Goal: Find specific page/section: Find specific page/section

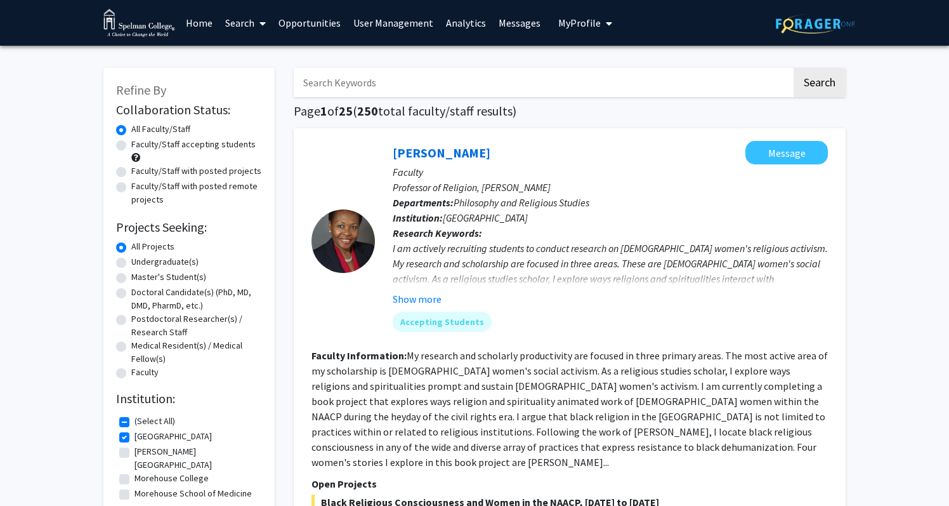
click at [208, 30] on link "Home" at bounding box center [199, 23] width 39 height 44
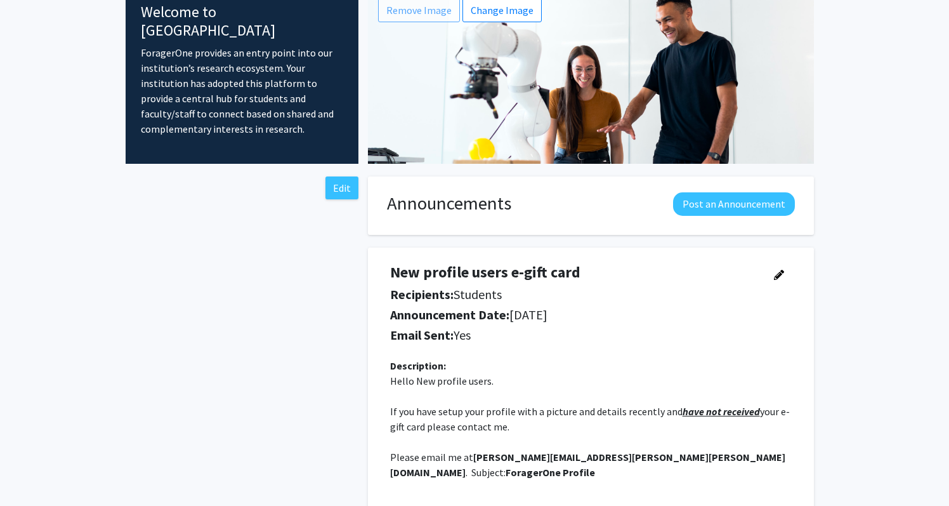
scroll to position [84, 0]
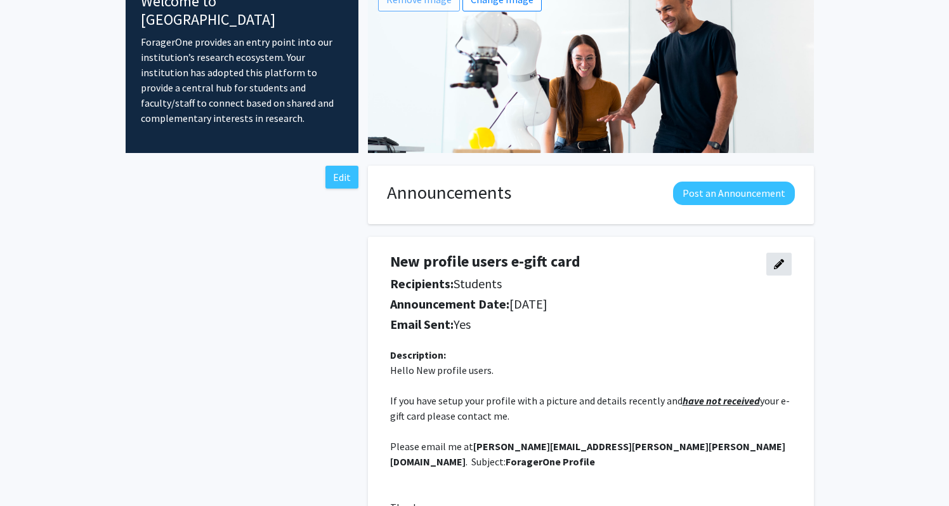
click at [785, 262] on button "button" at bounding box center [779, 264] width 25 height 23
select select "applicant"
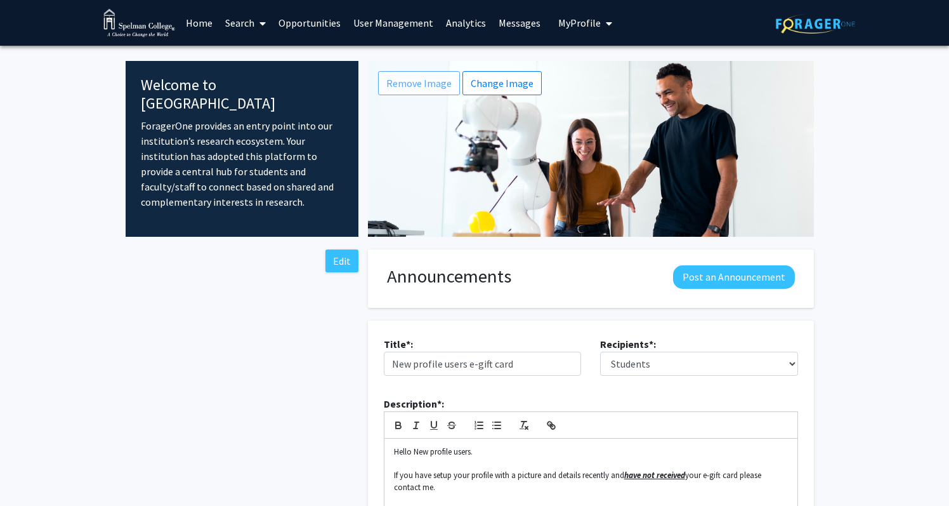
scroll to position [0, 0]
click at [192, 22] on link "Home" at bounding box center [199, 23] width 39 height 44
click at [798, 30] on img at bounding box center [815, 24] width 79 height 20
